Goal: Navigation & Orientation: Find specific page/section

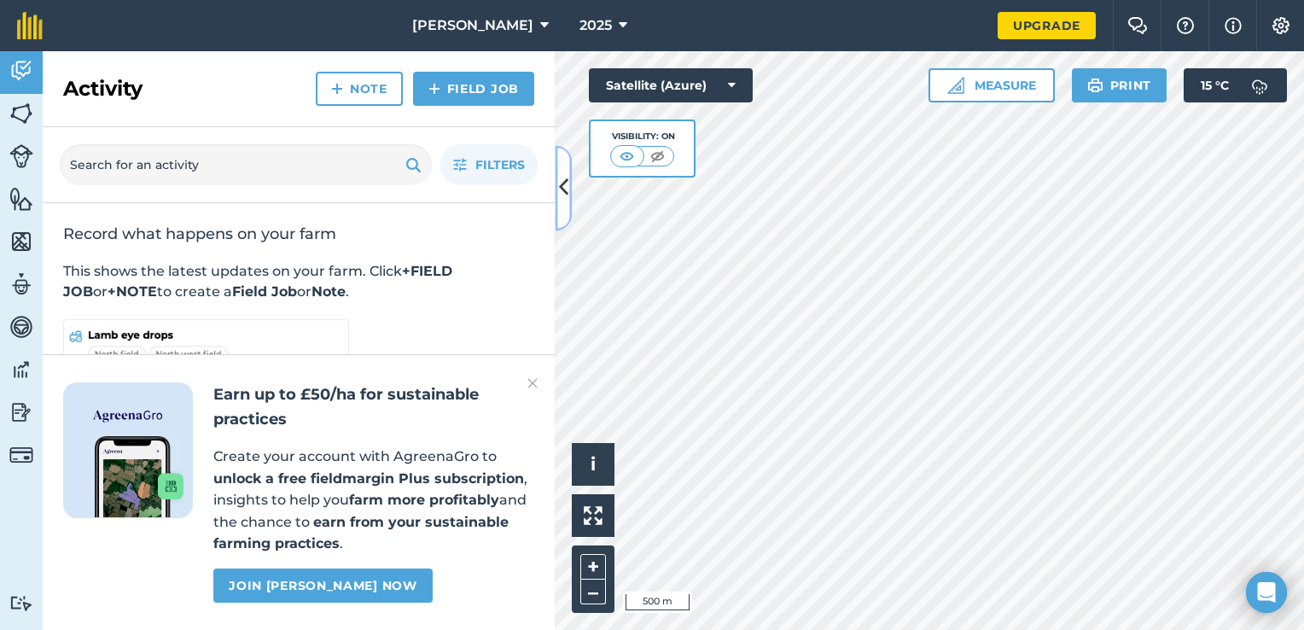
click at [559, 187] on icon at bounding box center [563, 188] width 9 height 30
